Goal: Transaction & Acquisition: Book appointment/travel/reservation

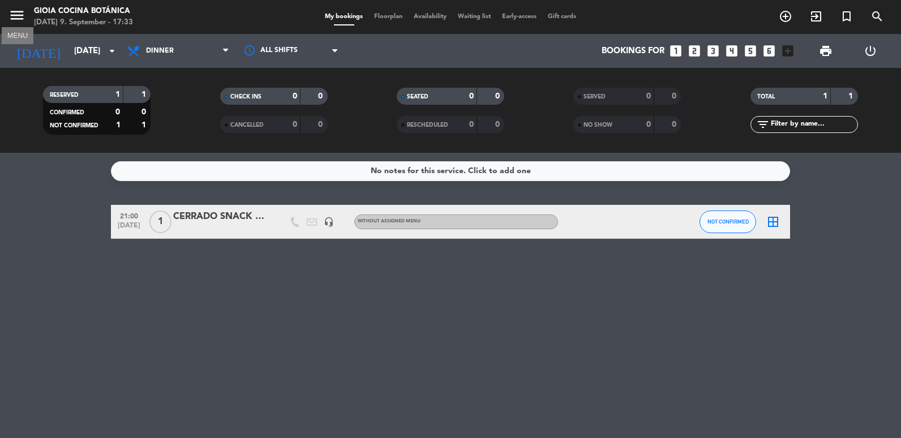
click at [20, 12] on icon "menu" at bounding box center [16, 15] width 17 height 17
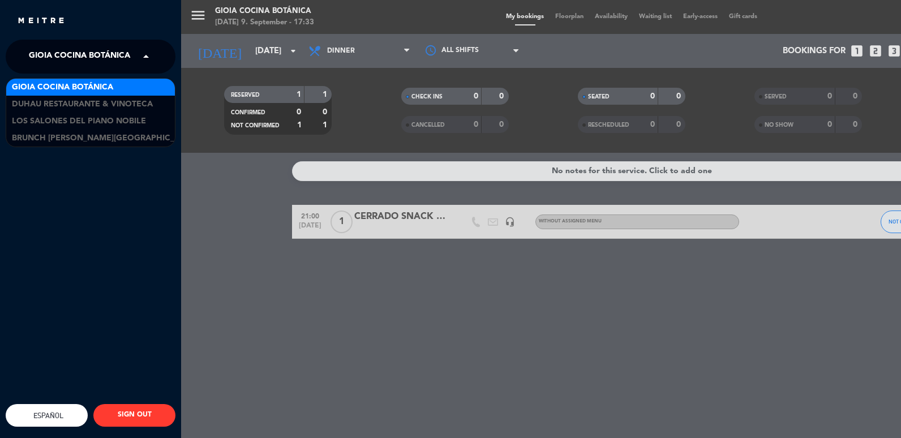
click at [144, 50] on span at bounding box center [148, 57] width 19 height 24
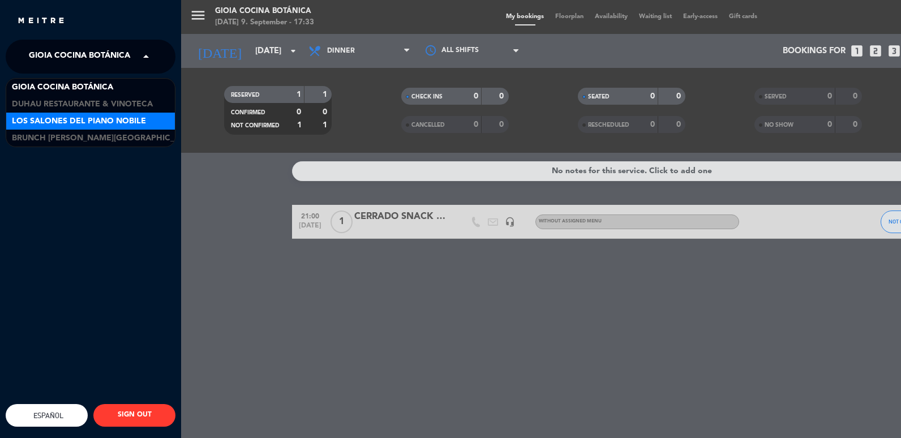
click at [120, 119] on span "Los Salones del Piano Nobile" at bounding box center [79, 121] width 134 height 13
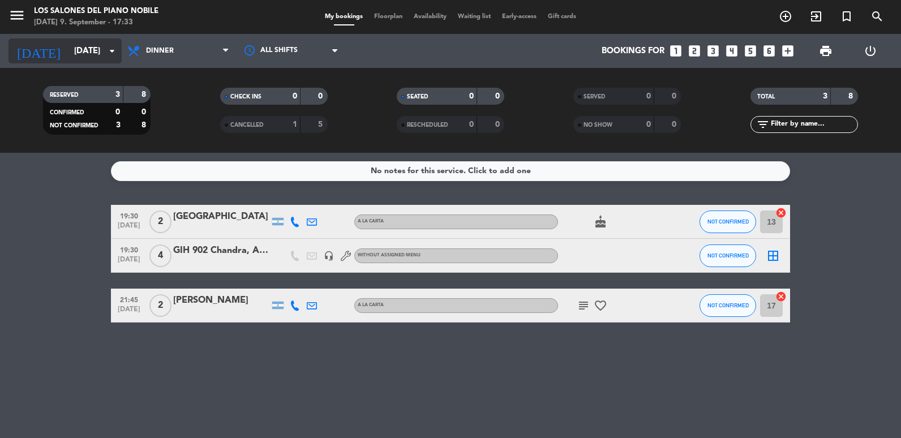
click at [77, 48] on input "[DATE]" at bounding box center [122, 51] width 109 height 21
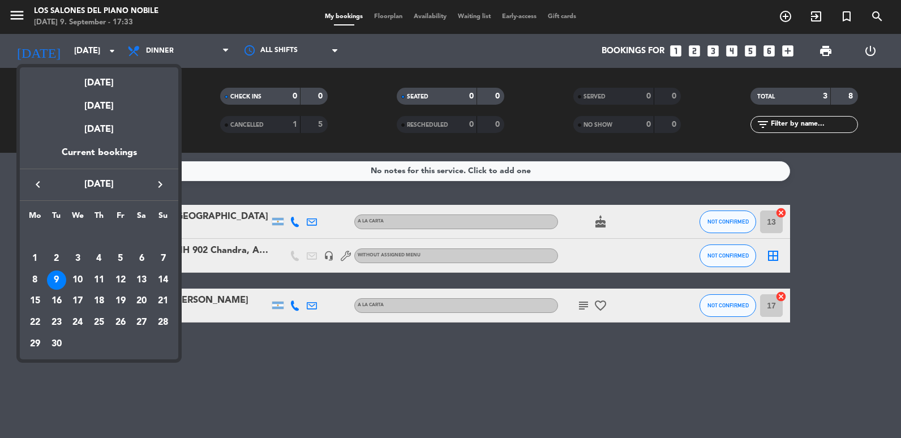
click at [157, 179] on icon "keyboard_arrow_right" at bounding box center [160, 185] width 14 height 14
click at [161, 280] on div "12" at bounding box center [162, 279] width 19 height 19
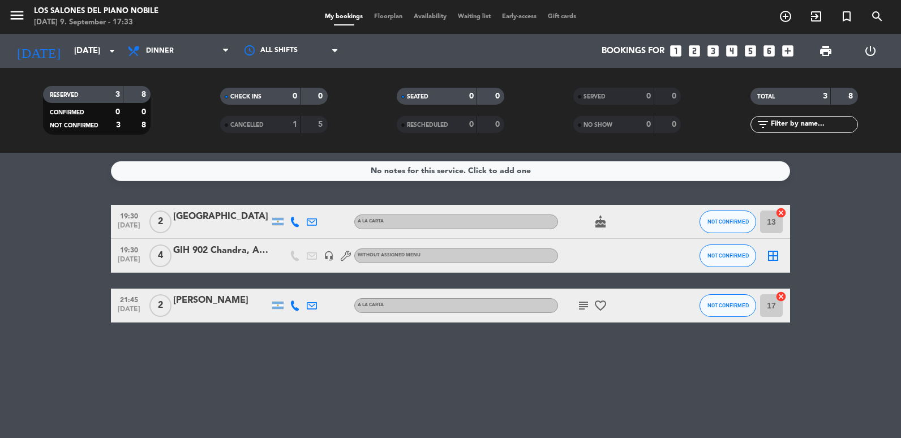
type input "[DATE]"
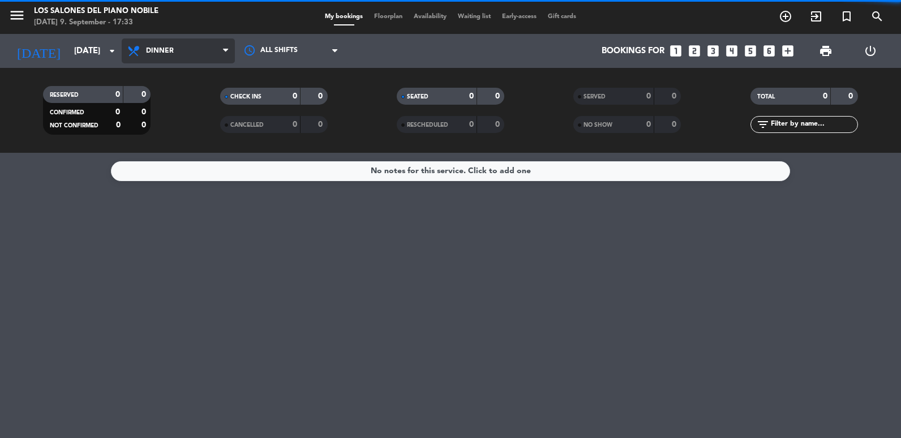
click at [172, 54] on span "Dinner" at bounding box center [160, 51] width 28 height 8
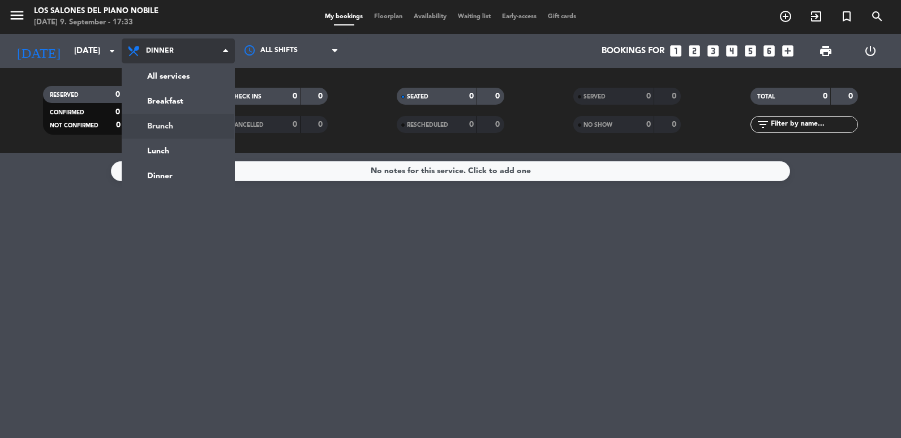
click at [178, 134] on div "menu Los Salones del Piano [PERSON_NAME] [DATE] 9. September - 17:33 My booking…" at bounding box center [450, 76] width 901 height 153
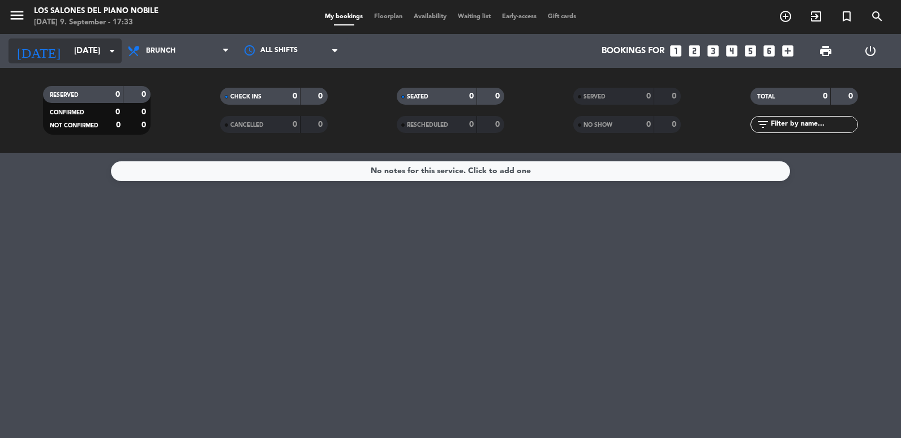
click at [88, 54] on input "[DATE]" at bounding box center [122, 51] width 109 height 21
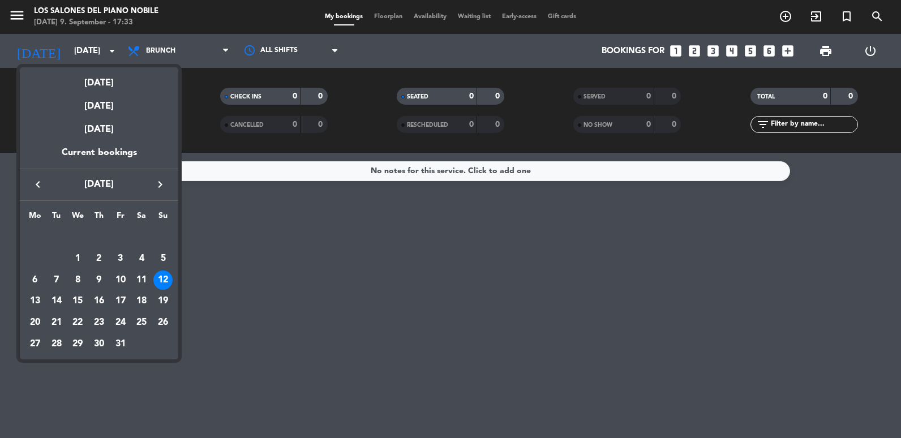
click at [162, 276] on div "12" at bounding box center [162, 279] width 19 height 19
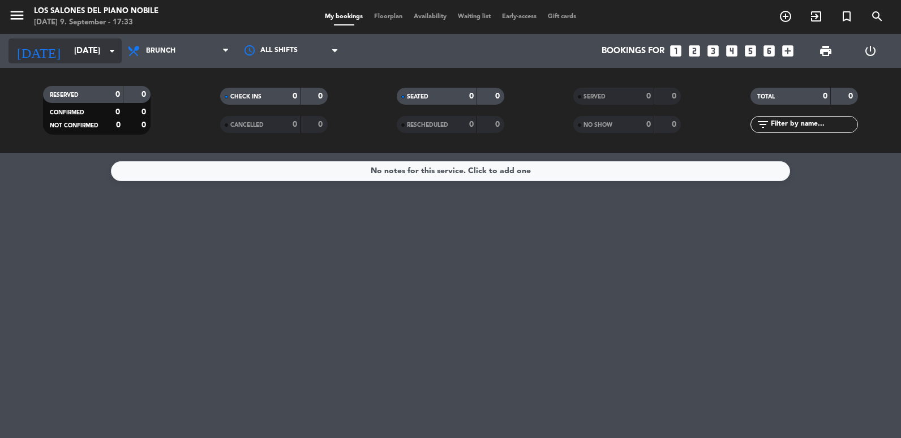
click at [95, 45] on input "[DATE]" at bounding box center [122, 51] width 109 height 21
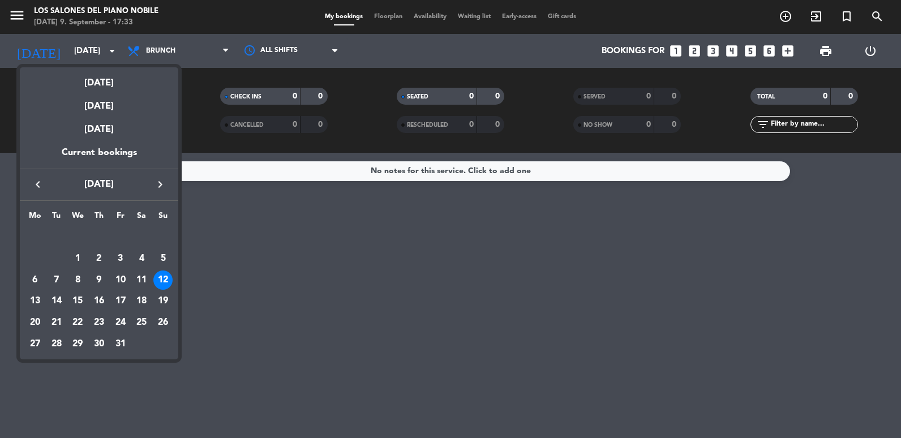
click at [160, 270] on div "12" at bounding box center [162, 279] width 19 height 19
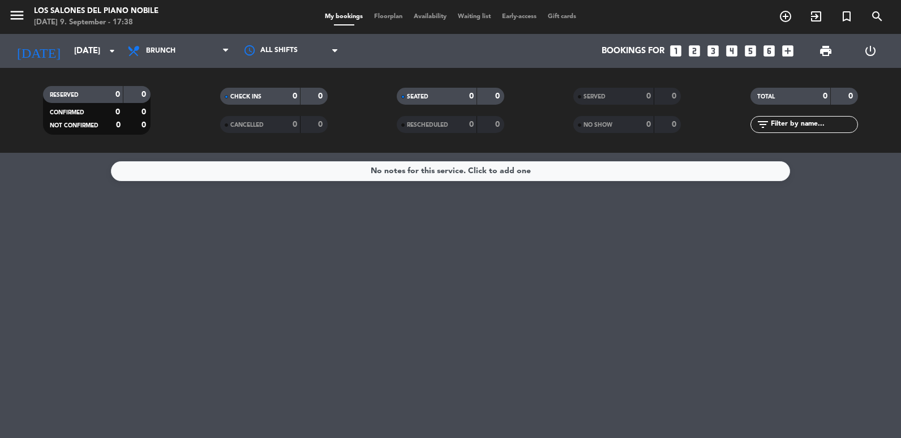
click at [110, 285] on div "No notes for this service. Click to add one" at bounding box center [450, 295] width 901 height 285
click at [698, 55] on icon "looks_two" at bounding box center [694, 51] width 15 height 15
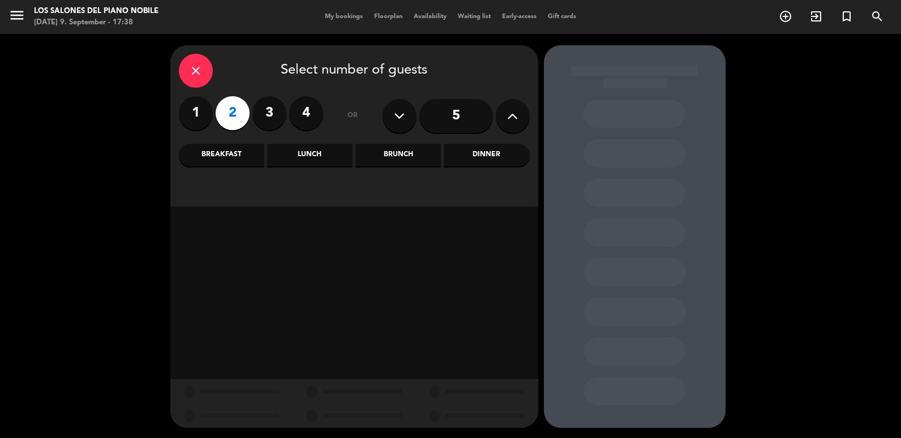
click at [410, 163] on div "Brunch" at bounding box center [397, 155] width 85 height 23
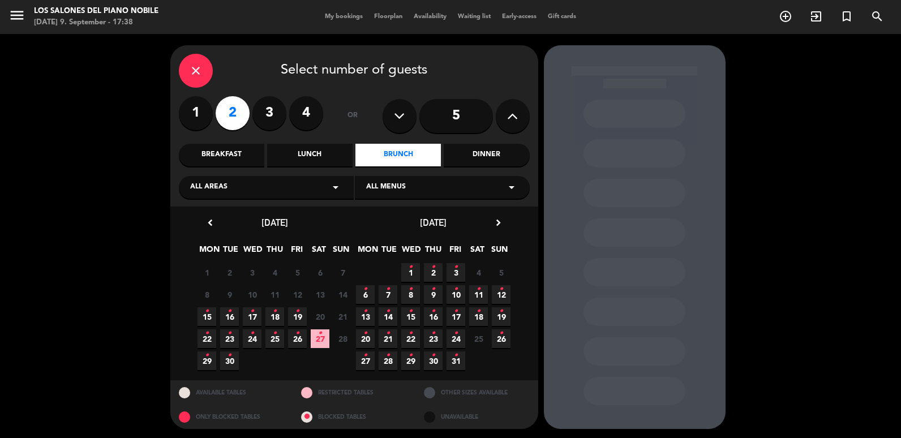
click at [503, 291] on span "12 •" at bounding box center [501, 294] width 19 height 19
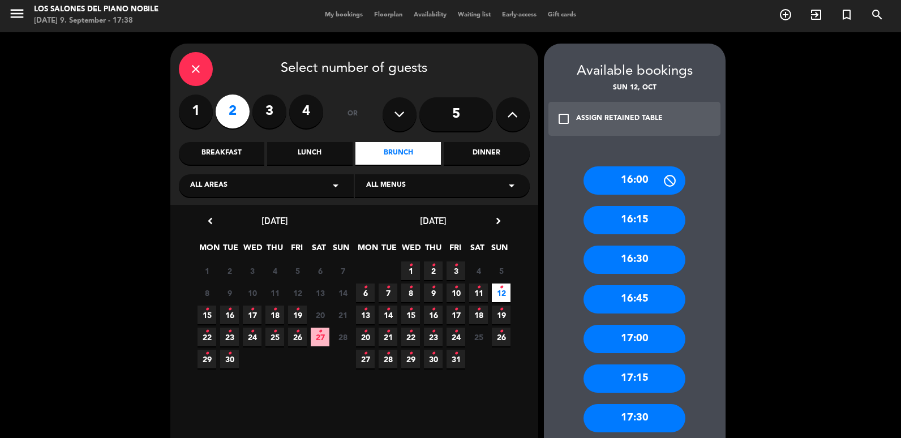
click at [641, 188] on div "16:00" at bounding box center [634, 180] width 102 height 28
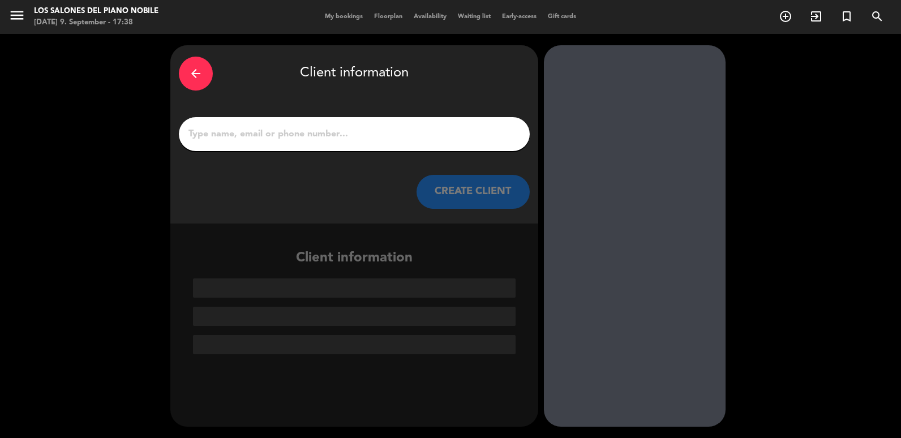
click at [295, 142] on input "1" at bounding box center [354, 134] width 334 height 16
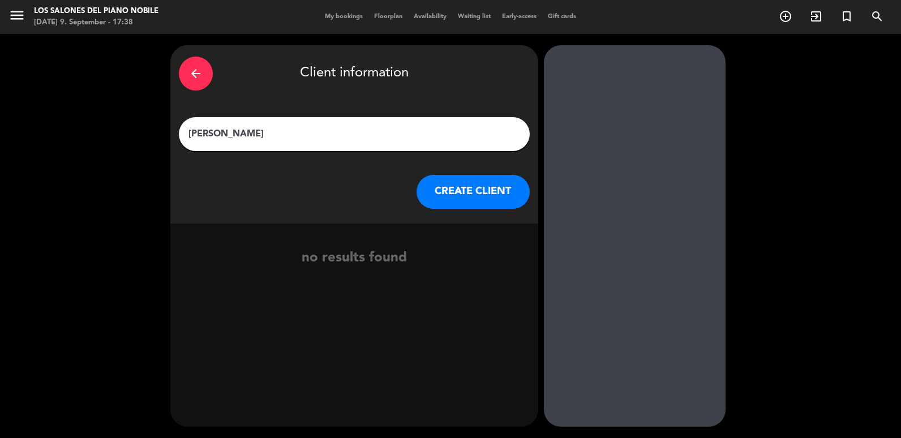
type input "[PERSON_NAME]"
click at [493, 186] on button "CREATE CLIENT" at bounding box center [472, 192] width 113 height 34
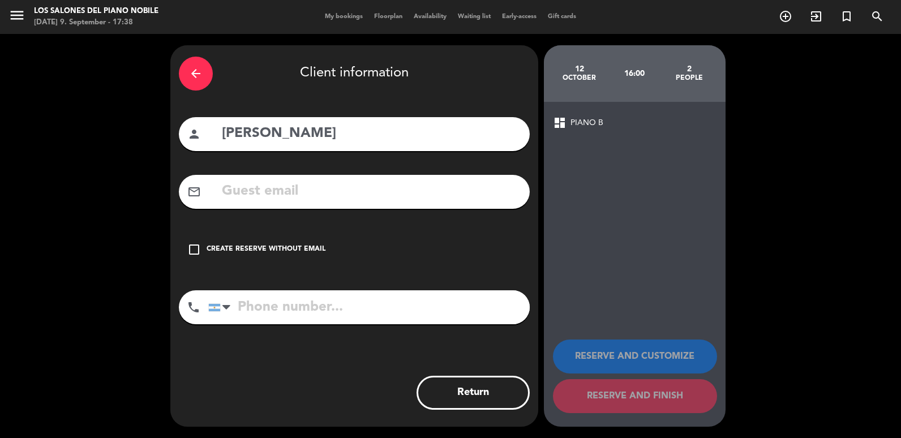
click at [307, 190] on input "text" at bounding box center [371, 191] width 300 height 23
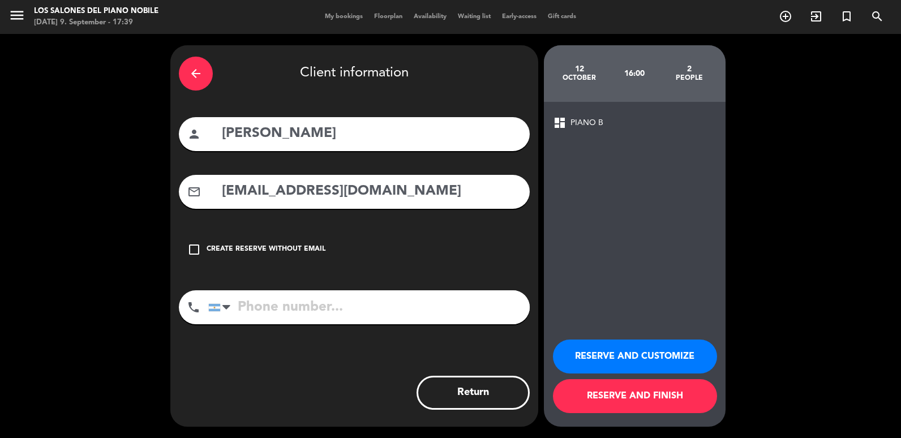
type input "[EMAIL_ADDRESS][DOMAIN_NAME]"
click at [358, 297] on input "tel" at bounding box center [368, 307] width 321 height 34
click at [330, 307] on input "tel" at bounding box center [368, 307] width 321 height 34
click at [215, 308] on div at bounding box center [214, 307] width 11 height 7
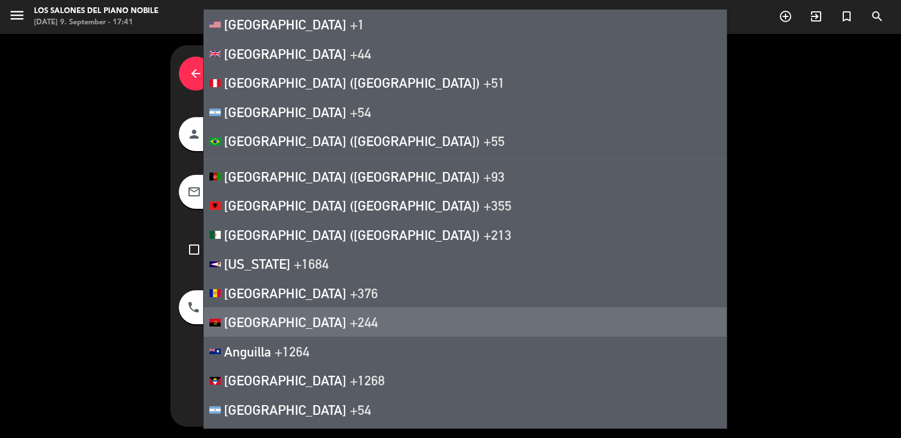
scroll to position [745, 0]
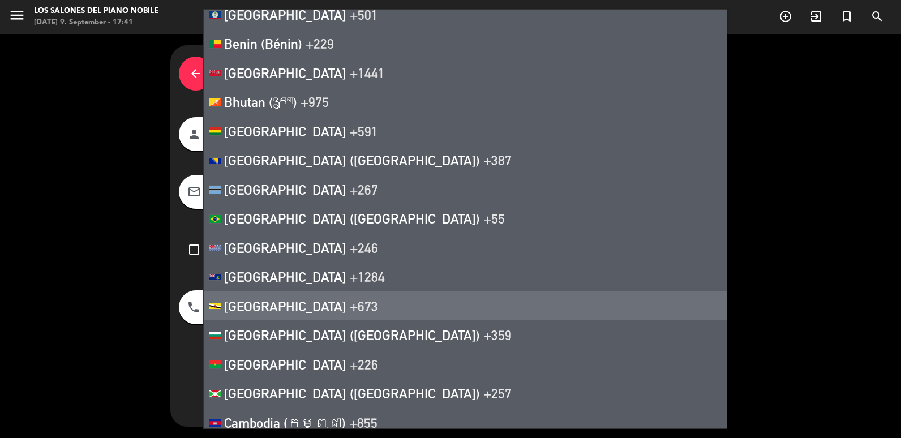
click at [187, 287] on div "arrow_back Client information person [PERSON_NAME] mail_outline [EMAIL_ADDRESS]…" at bounding box center [354, 235] width 368 height 381
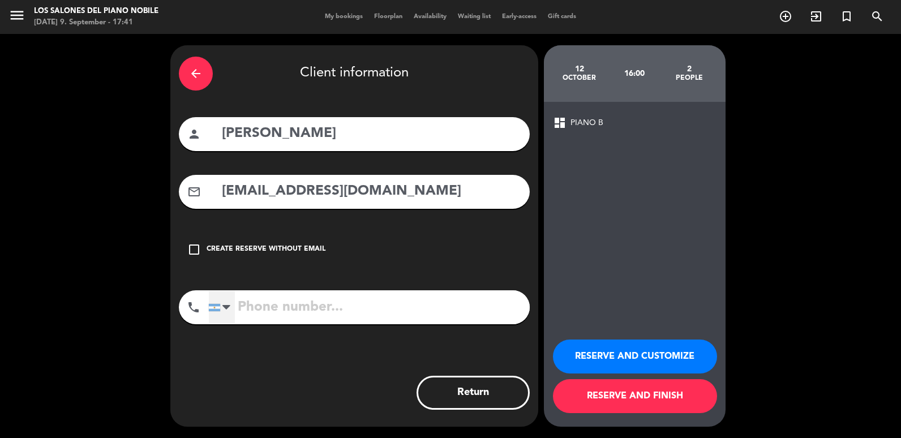
click at [217, 307] on div at bounding box center [214, 307] width 11 height 7
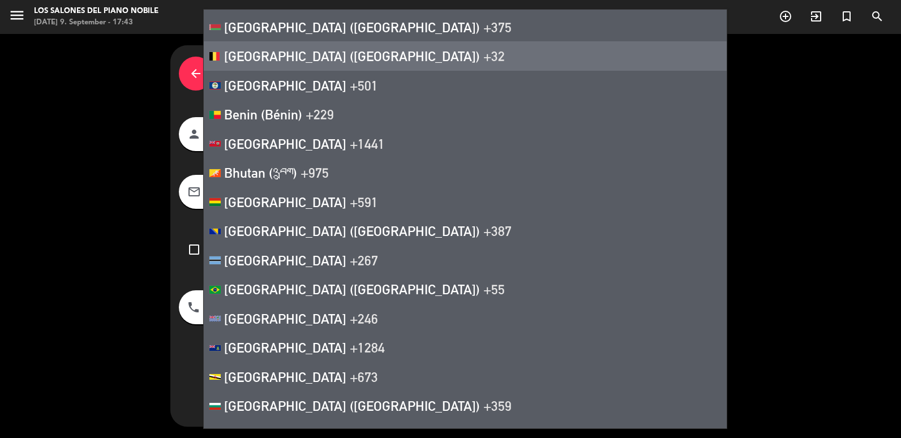
scroll to position [679, 0]
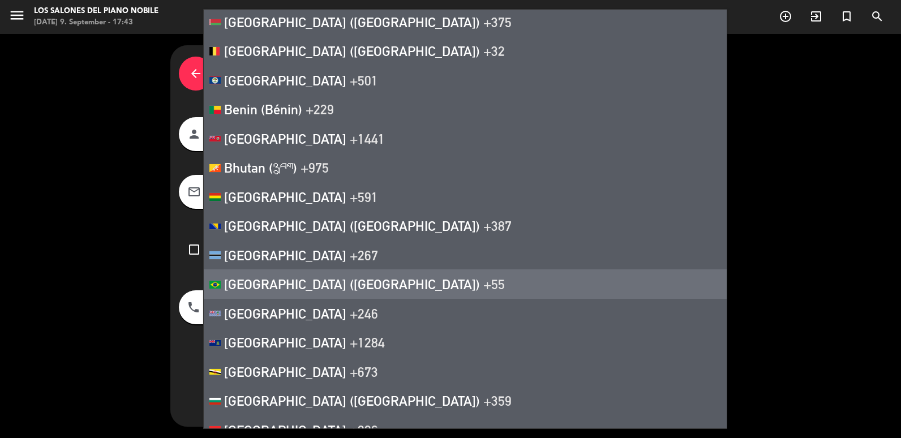
click at [302, 287] on li "[GEOGRAPHIC_DATA] ([GEOGRAPHIC_DATA]) +55" at bounding box center [465, 283] width 523 height 29
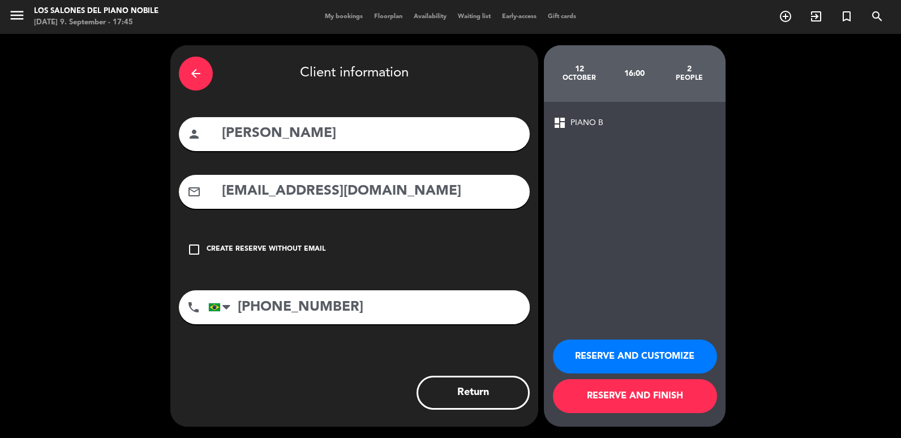
type input "[PHONE_NUMBER]"
click at [327, 137] on input "[PERSON_NAME]" at bounding box center [371, 133] width 300 height 23
type input "[PERSON_NAME]"
click at [624, 349] on button "RESERVE AND CUSTOMIZE" at bounding box center [635, 356] width 164 height 34
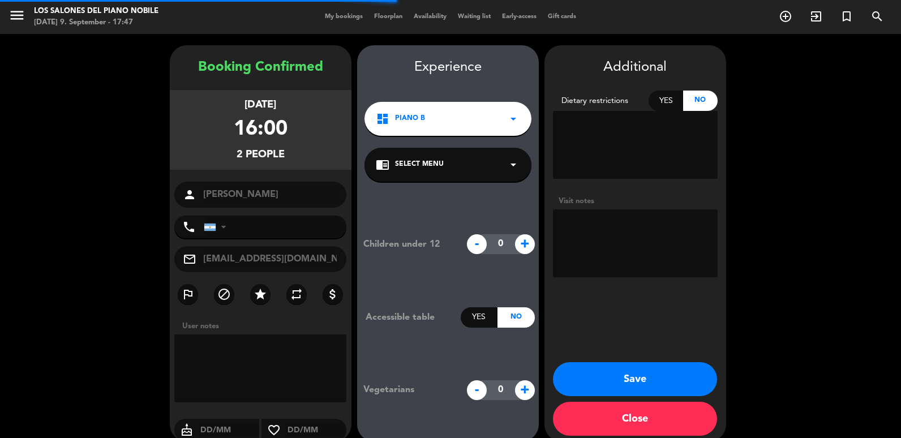
type input "[PHONE_NUMBER]"
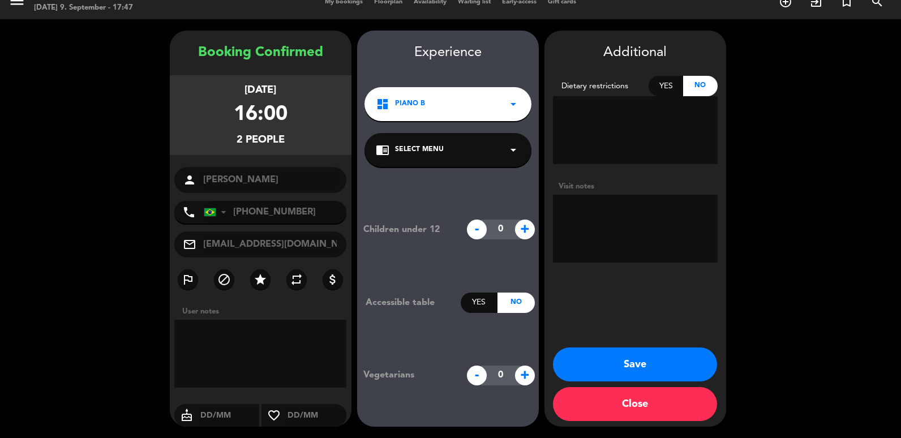
click at [603, 211] on textarea at bounding box center [635, 229] width 165 height 68
type textarea "Sera futuro GIH - quiere mesa afuera -"
click at [652, 359] on button "Save" at bounding box center [635, 364] width 164 height 34
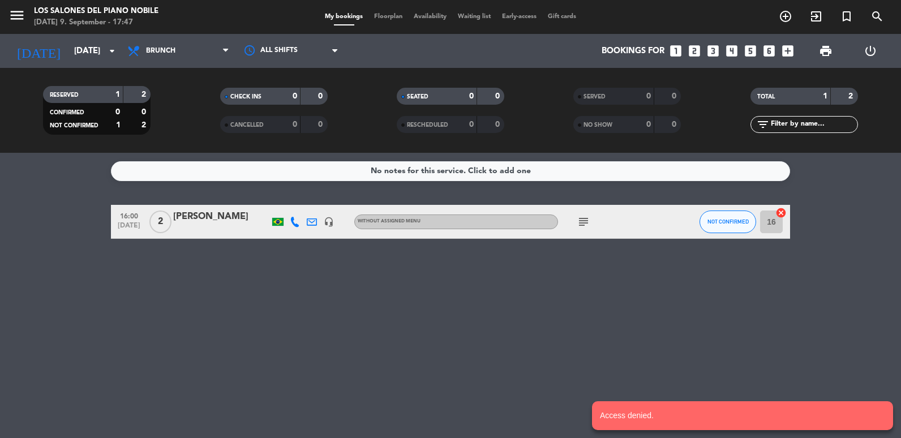
click at [215, 215] on div "[PERSON_NAME]" at bounding box center [221, 216] width 96 height 15
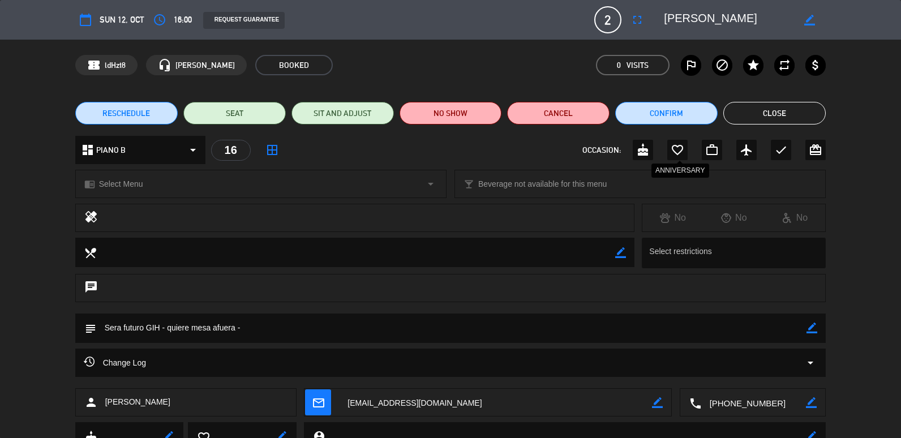
click at [673, 150] on icon "favorite_border" at bounding box center [678, 150] width 14 height 14
click at [799, 108] on button "Close" at bounding box center [774, 113] width 102 height 23
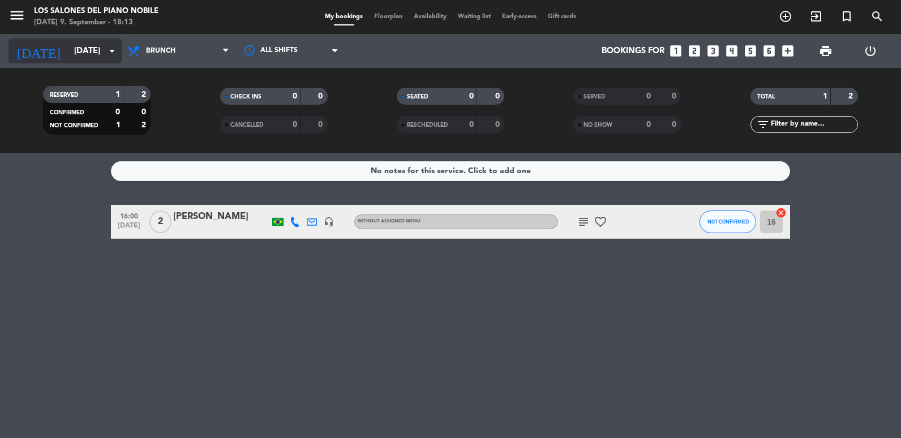
click at [108, 52] on icon "arrow_drop_down" at bounding box center [112, 51] width 14 height 14
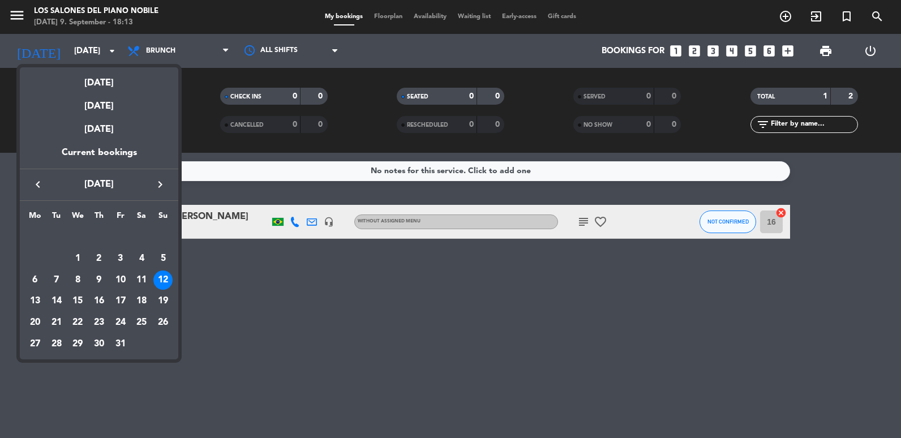
click at [32, 181] on icon "keyboard_arrow_left" at bounding box center [38, 185] width 14 height 14
click at [75, 294] on div "17" at bounding box center [77, 300] width 19 height 19
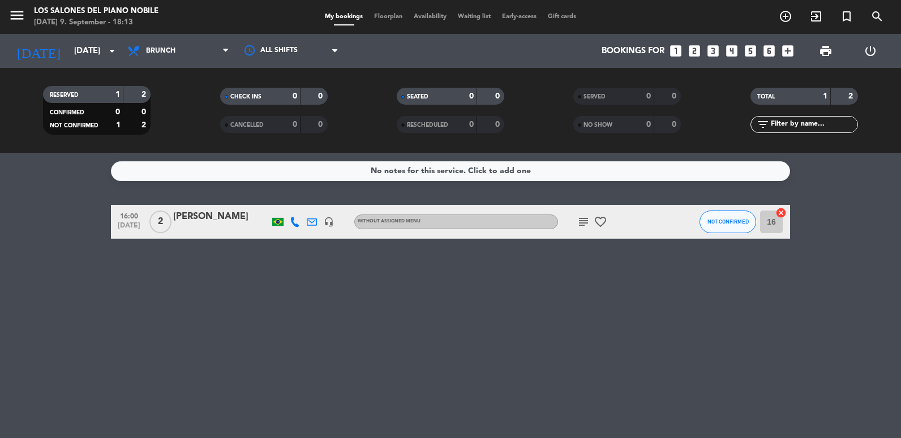
type input "[DATE]"
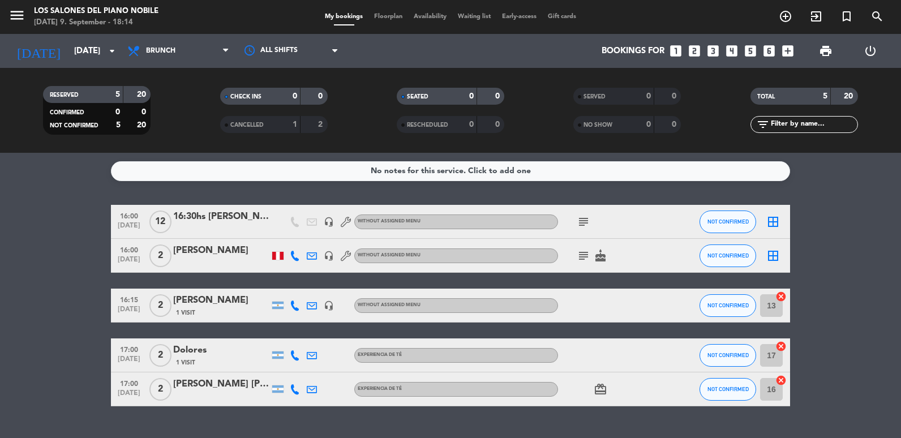
click at [696, 54] on icon "looks_two" at bounding box center [694, 51] width 15 height 15
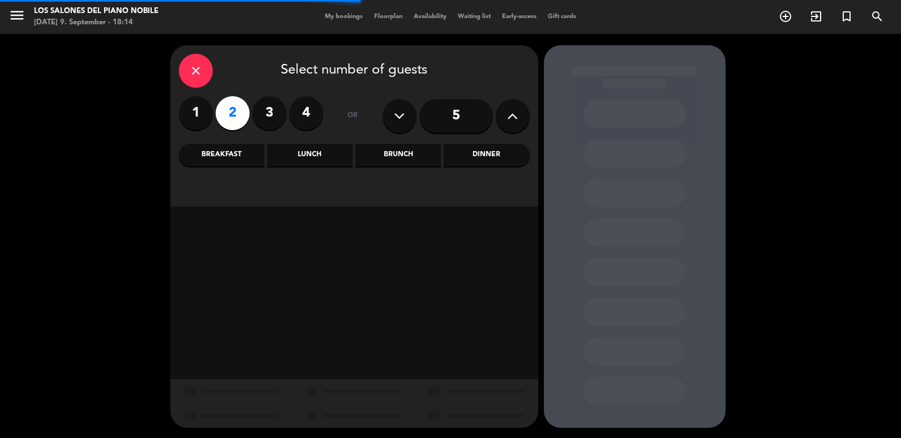
click at [416, 163] on div "Brunch" at bounding box center [397, 155] width 85 height 23
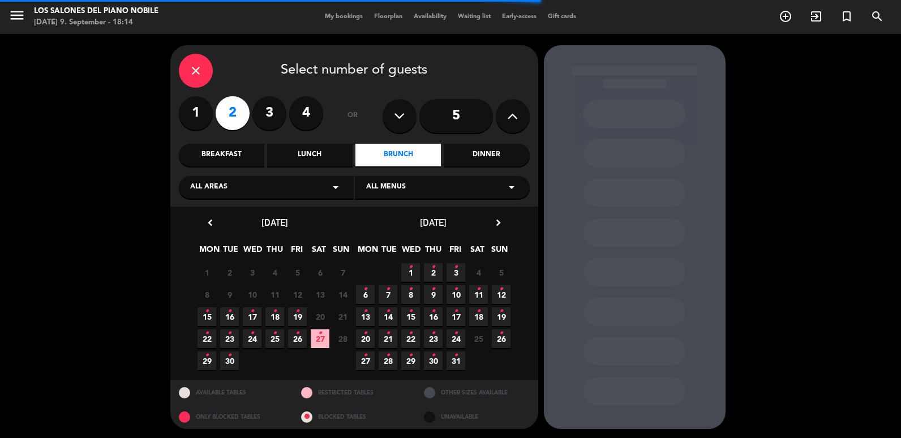
click at [256, 317] on span "17 •" at bounding box center [252, 316] width 19 height 19
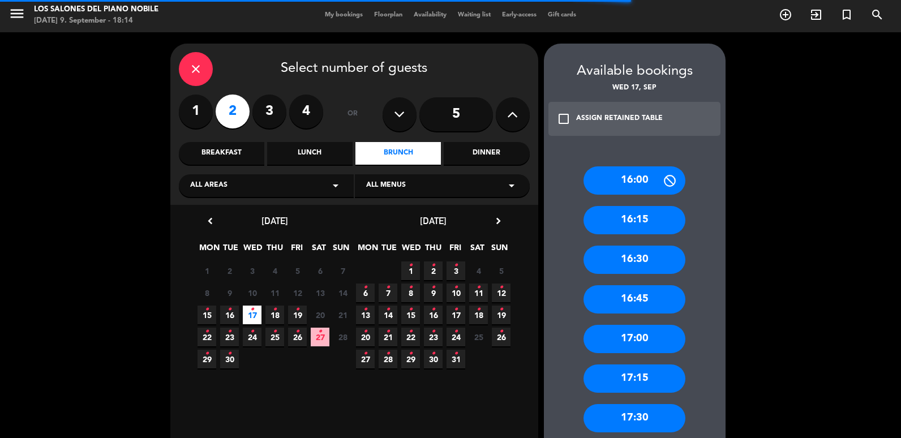
click at [630, 263] on div "16:30" at bounding box center [634, 260] width 102 height 28
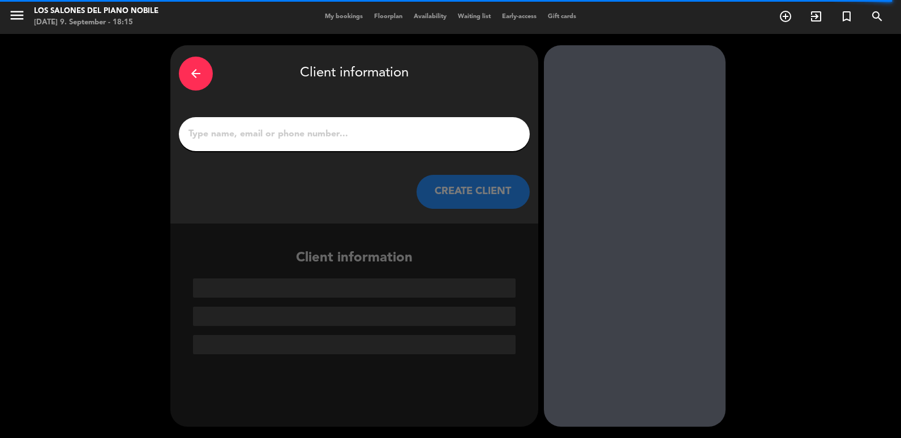
click at [285, 131] on input "1" at bounding box center [354, 134] width 334 height 16
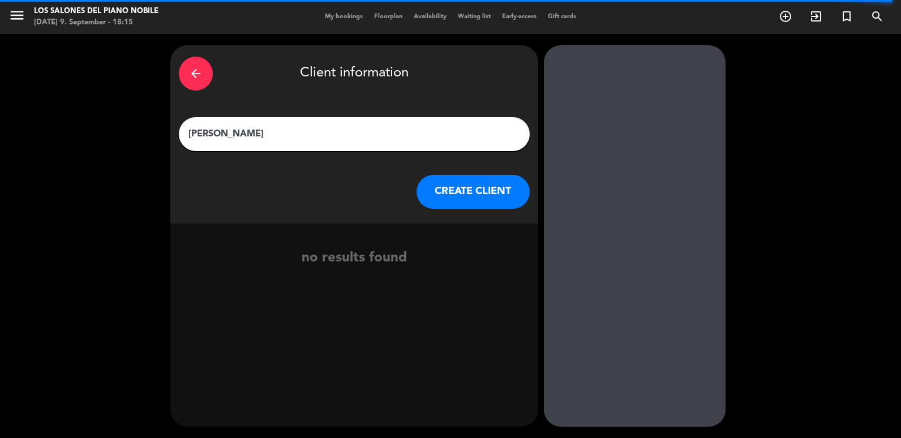
type input "[PERSON_NAME]"
click at [449, 187] on button "CREATE CLIENT" at bounding box center [472, 192] width 113 height 34
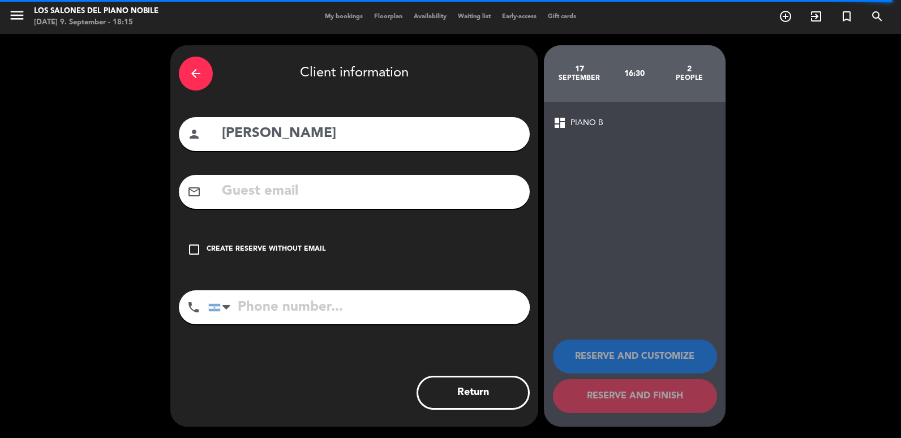
click at [268, 186] on input "text" at bounding box center [371, 191] width 300 height 23
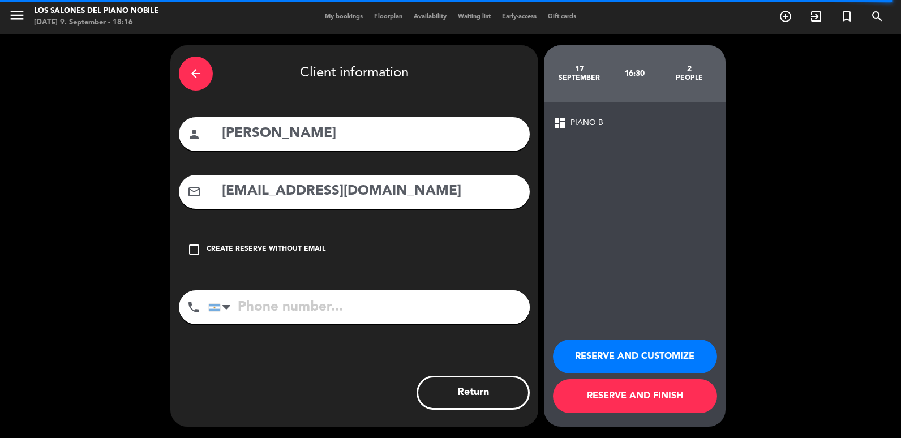
type input "[EMAIL_ADDRESS][DOMAIN_NAME]"
click at [301, 310] on input "tel" at bounding box center [368, 307] width 321 height 34
type input "1130191478"
click at [654, 349] on button "RESERVE AND CUSTOMIZE" at bounding box center [635, 356] width 164 height 34
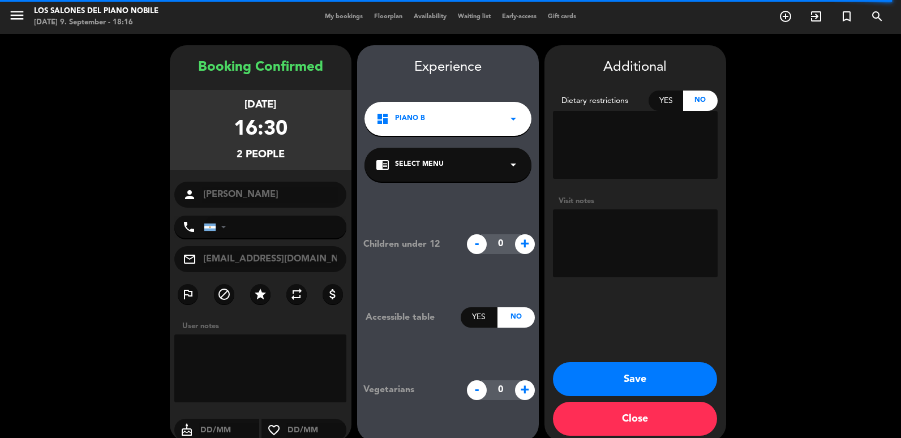
type input "[PHONE_NUMBER]"
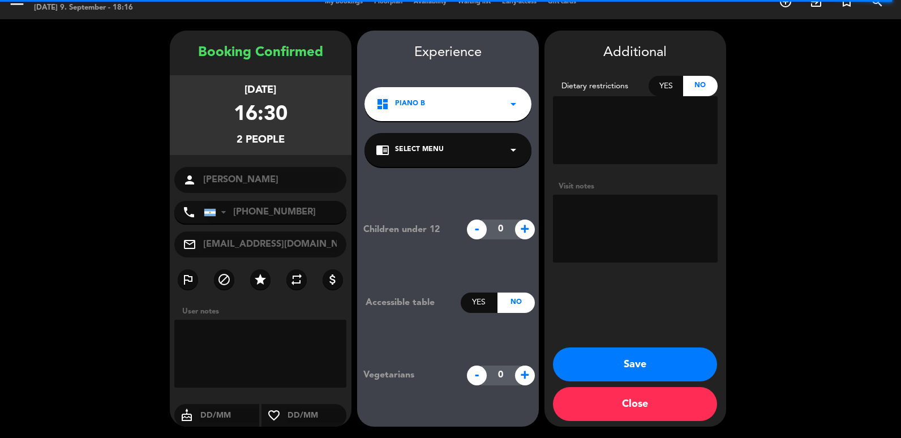
click at [627, 226] on textarea at bounding box center [635, 229] width 165 height 68
click at [618, 220] on textarea at bounding box center [635, 229] width 165 height 68
drag, startPoint x: 618, startPoint y: 220, endPoint x: 592, endPoint y: 210, distance: 28.3
click at [588, 209] on textarea at bounding box center [635, 229] width 165 height 68
click at [619, 215] on textarea at bounding box center [635, 229] width 165 height 68
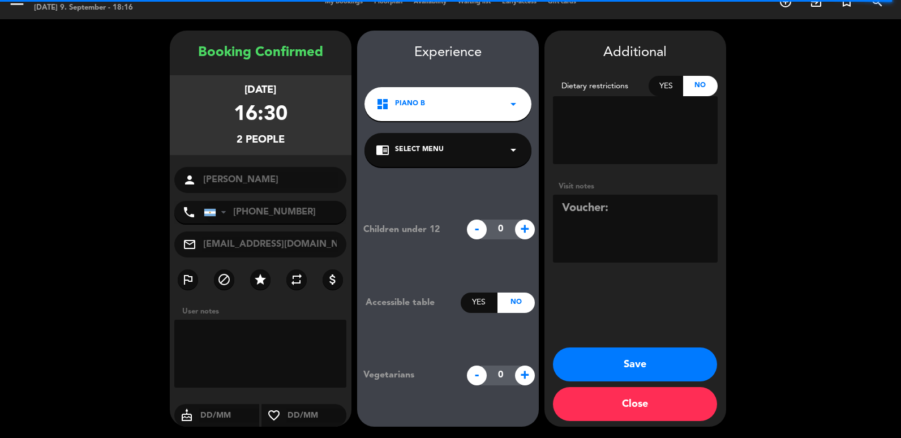
paste textarea "V-VCX8X-BUEPH"
type textarea "Voucher: V-VCX8X-BUEPH"
click at [658, 354] on button "Save" at bounding box center [635, 364] width 164 height 34
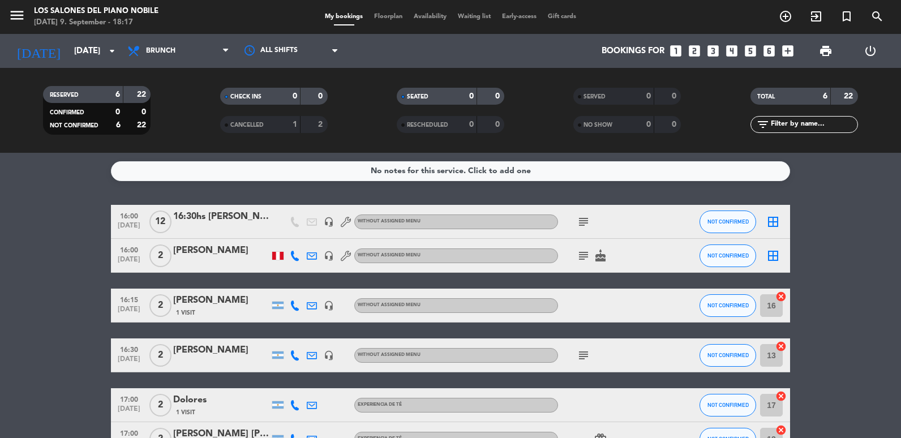
scroll to position [57, 0]
